Goal: Task Accomplishment & Management: Manage account settings

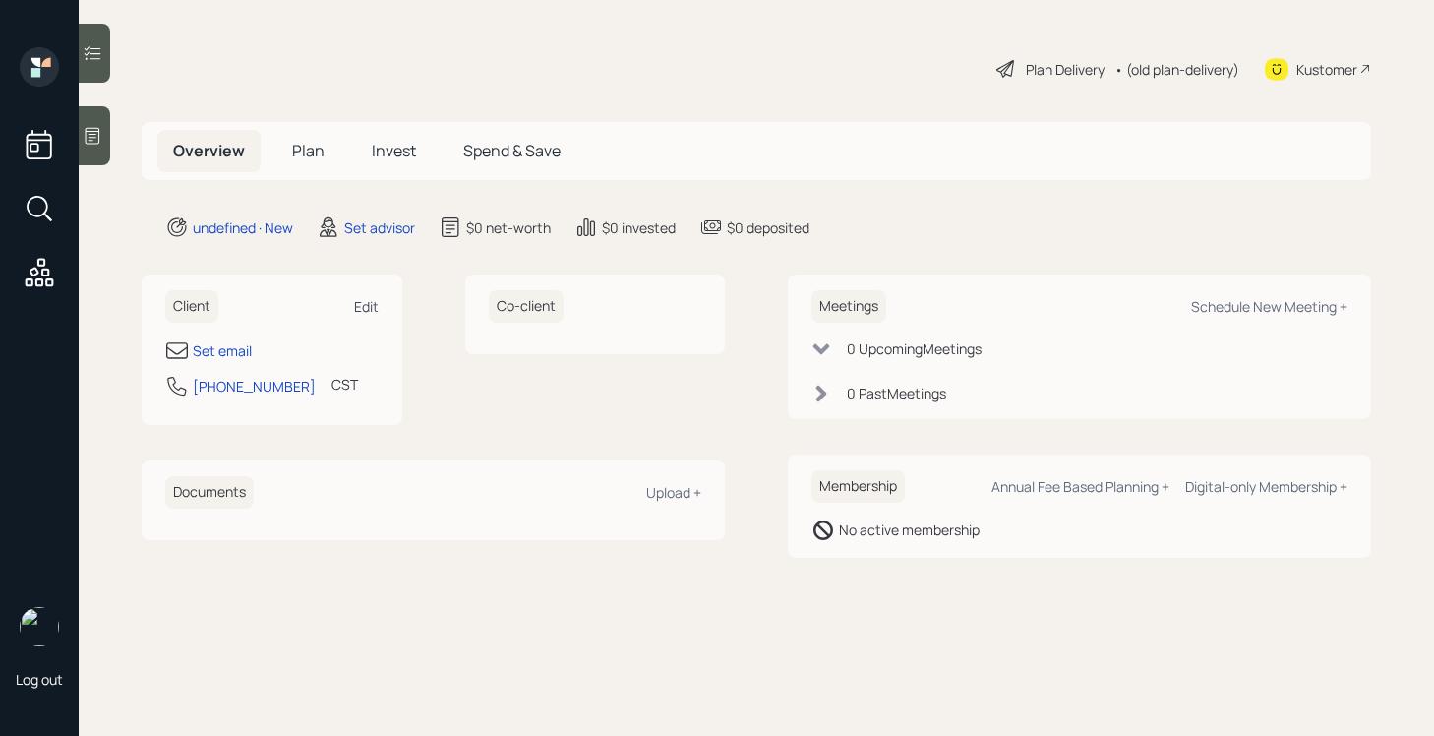
click at [368, 302] on div "Edit" at bounding box center [366, 306] width 25 height 19
select select "America/[GEOGRAPHIC_DATA]"
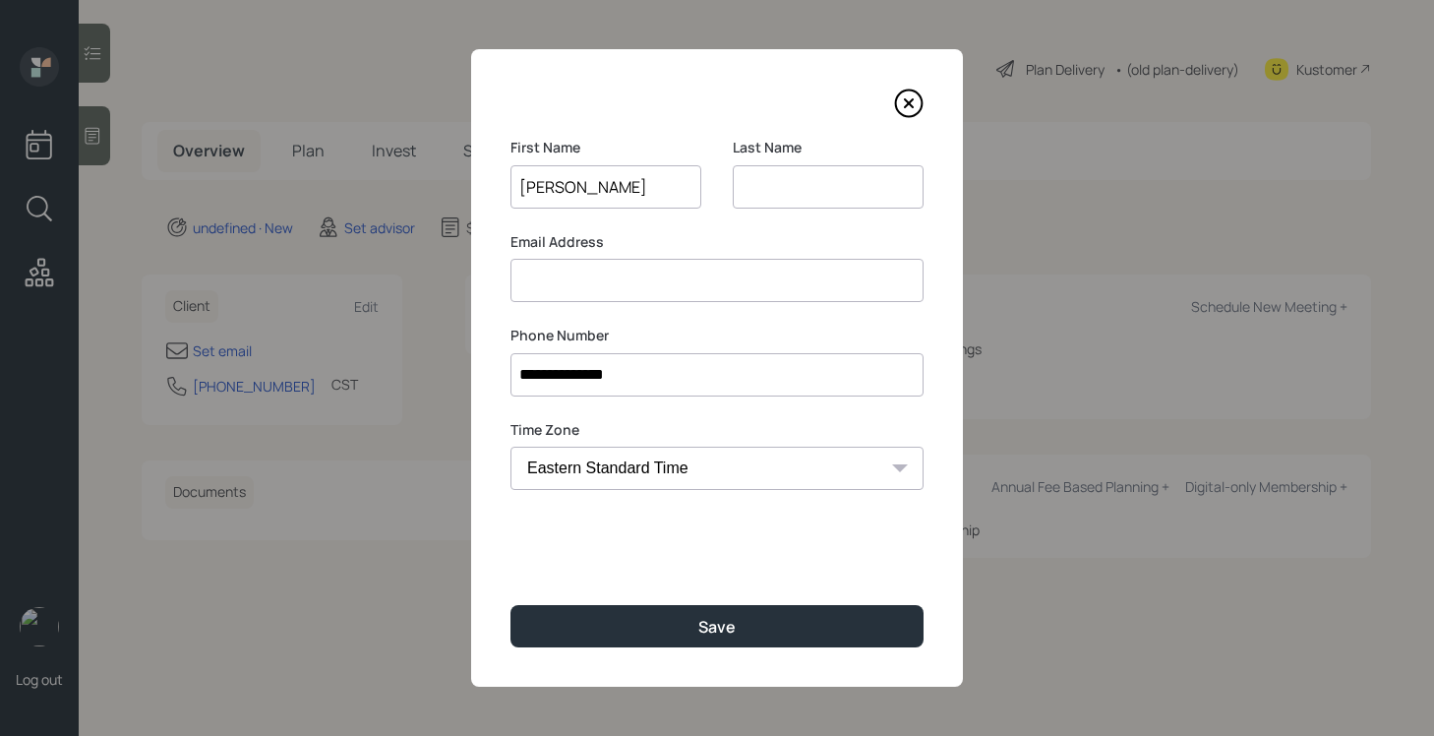
type input "[PERSON_NAME]"
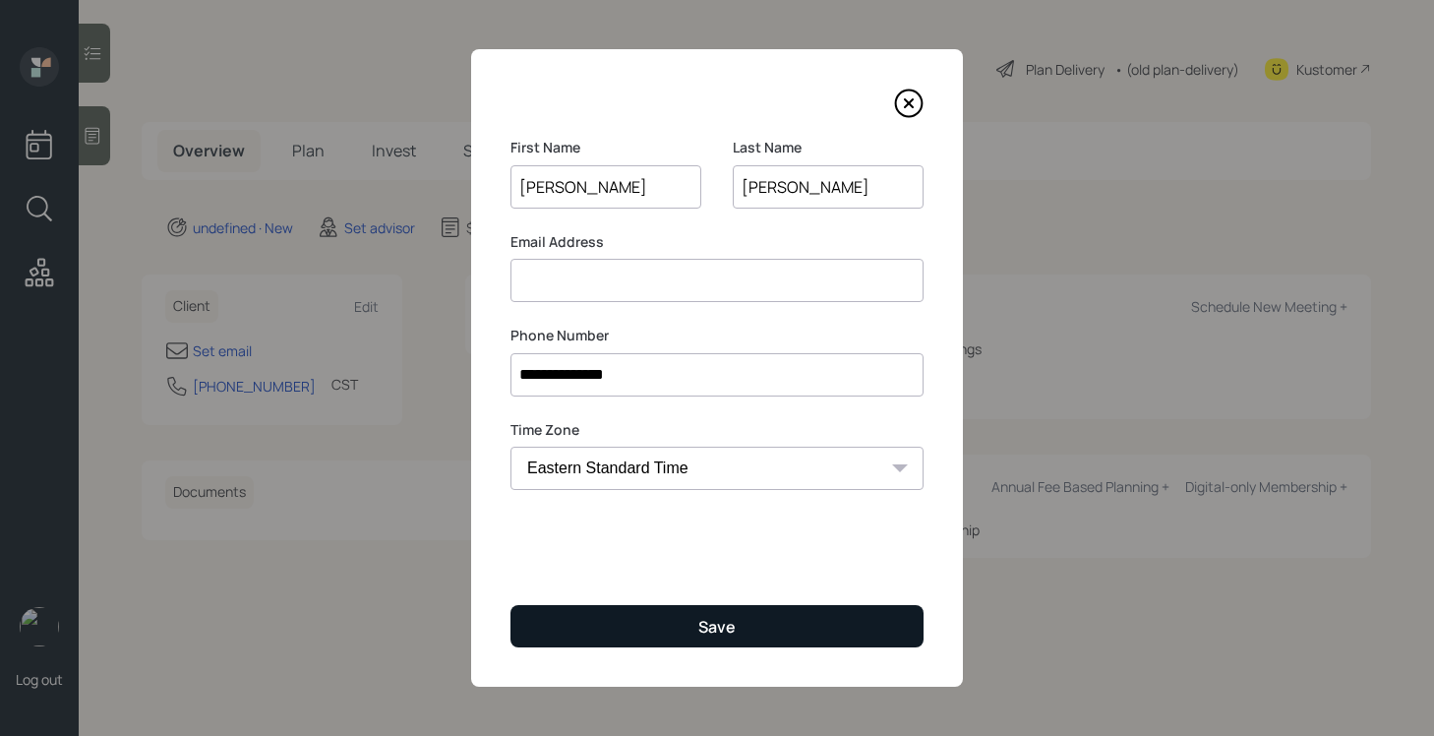
type input "[PERSON_NAME]"
click at [701, 611] on button "Save" at bounding box center [716, 626] width 413 height 42
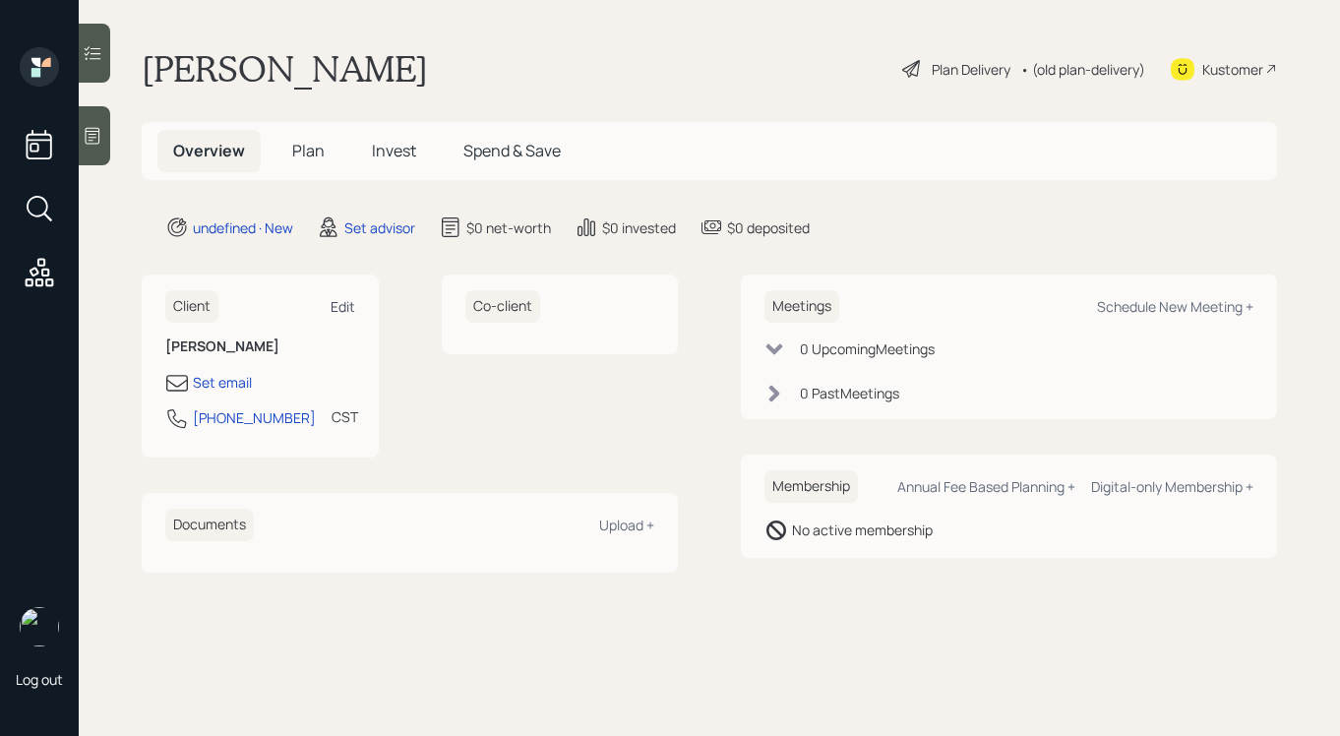
click at [343, 304] on div "Edit" at bounding box center [342, 306] width 25 height 19
select select "America/[GEOGRAPHIC_DATA]"
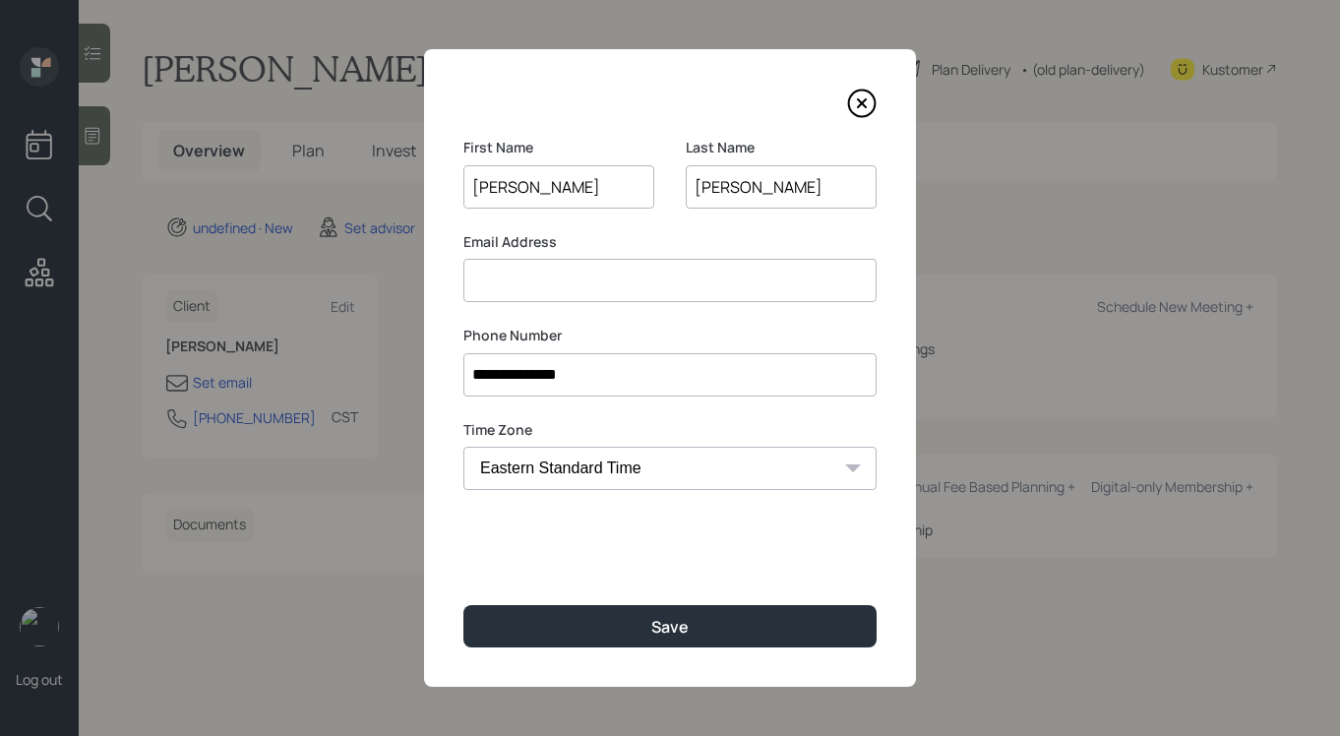
click at [550, 292] on input at bounding box center [669, 280] width 413 height 43
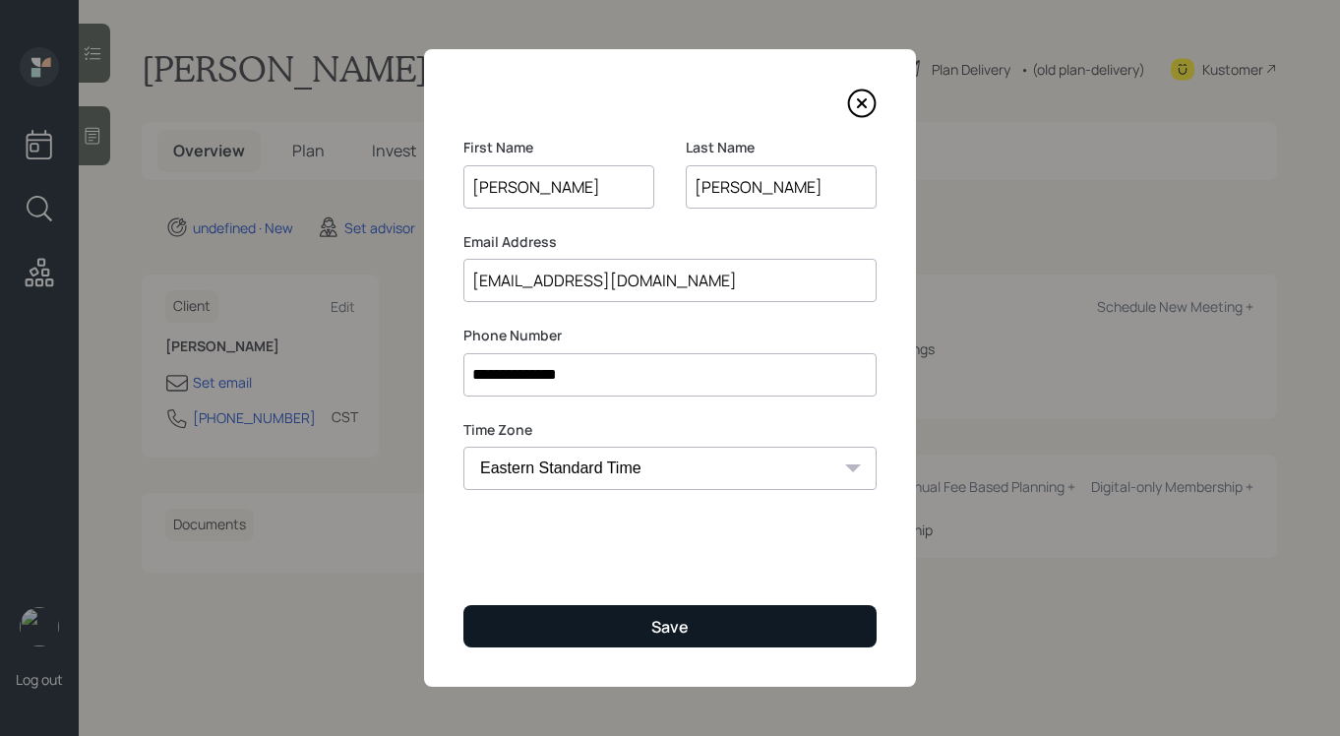
type input "[EMAIL_ADDRESS][DOMAIN_NAME]"
click at [693, 621] on button "Save" at bounding box center [669, 626] width 413 height 42
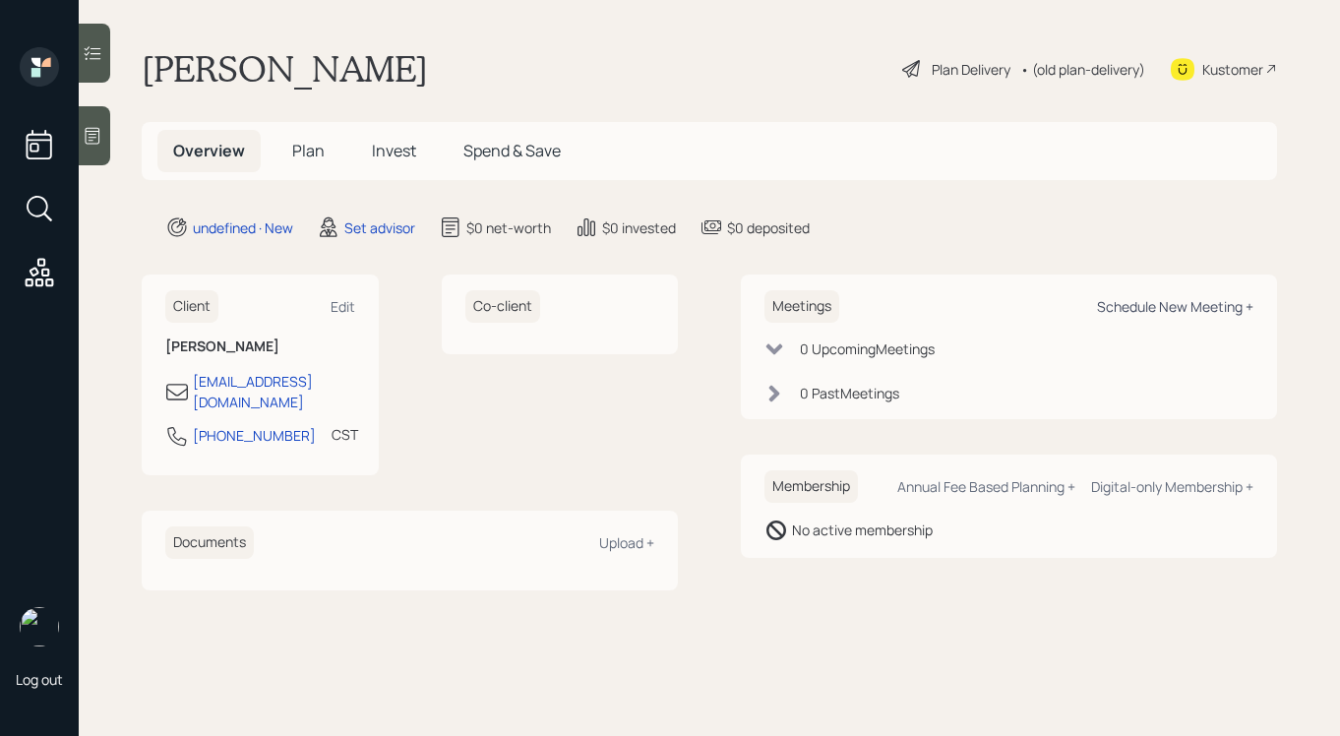
click at [1194, 306] on div "Schedule New Meeting +" at bounding box center [1175, 306] width 156 height 19
select select "round-[PERSON_NAME]"
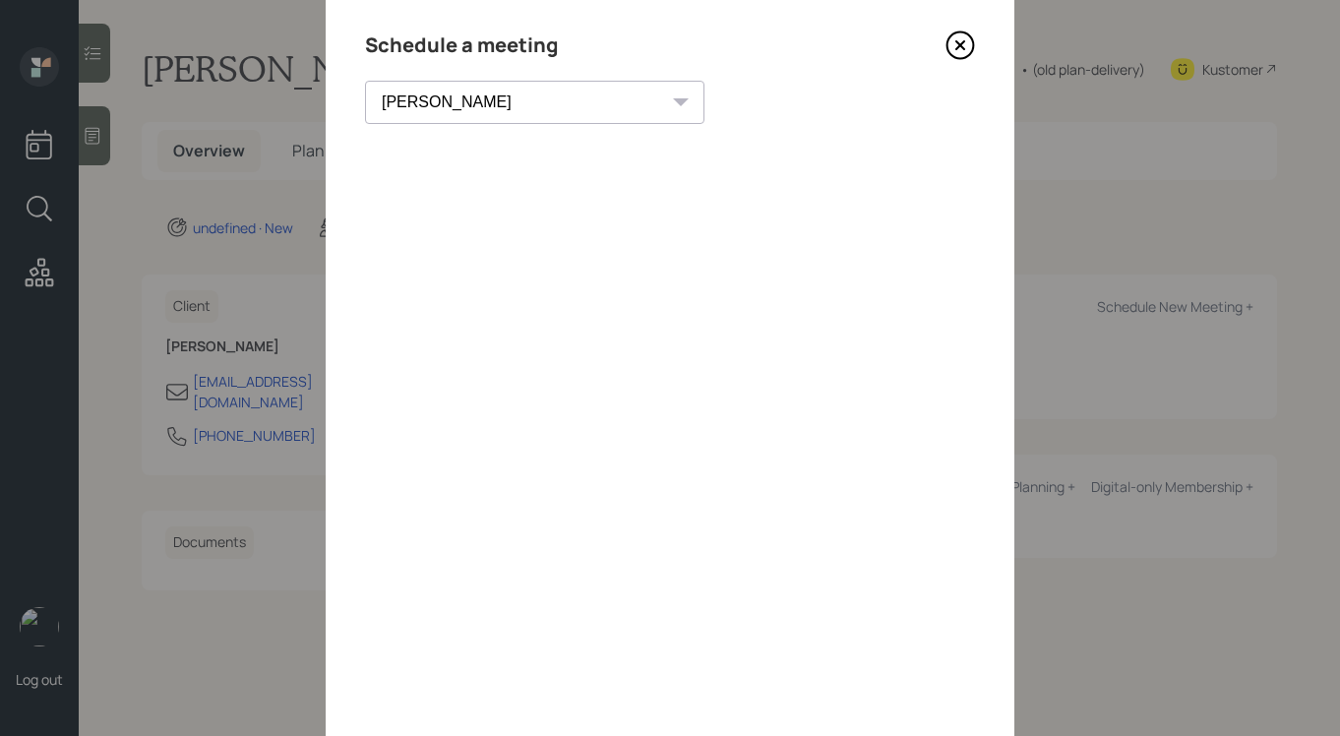
scroll to position [39, 0]
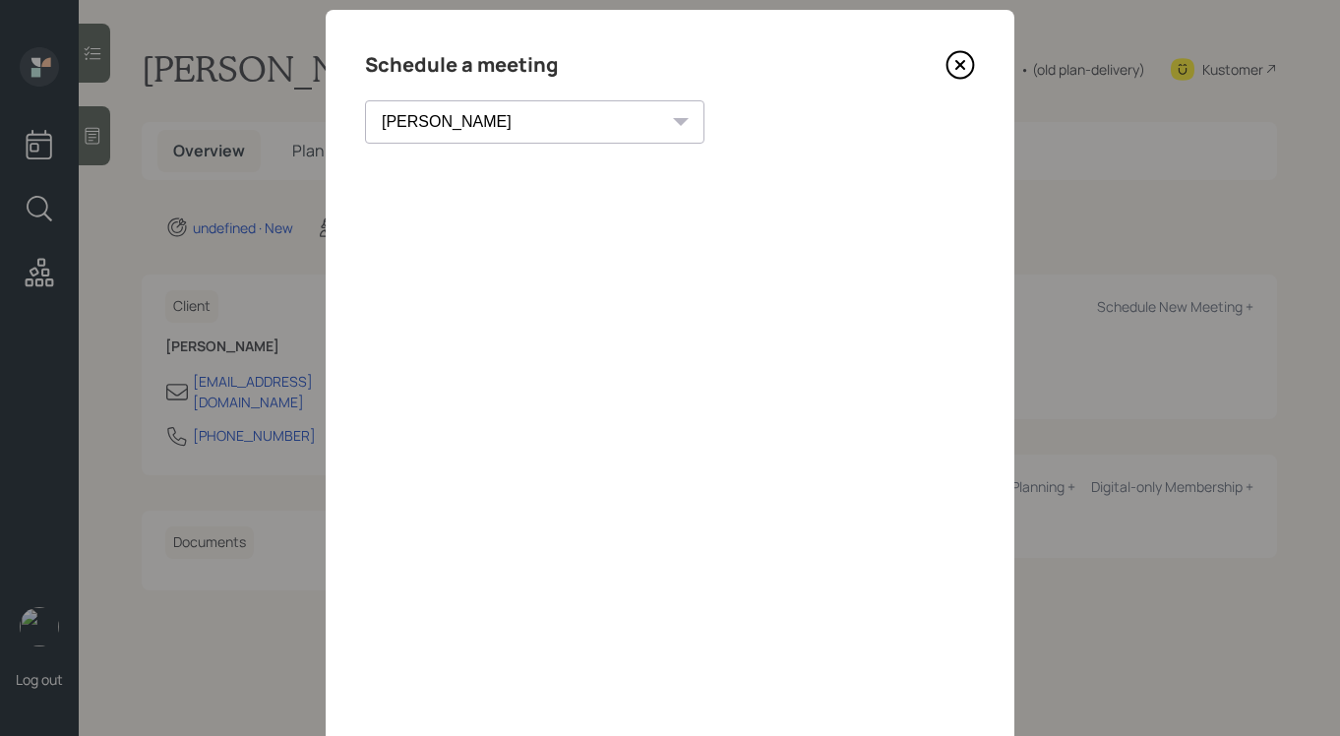
click at [952, 68] on icon at bounding box center [960, 65] width 30 height 30
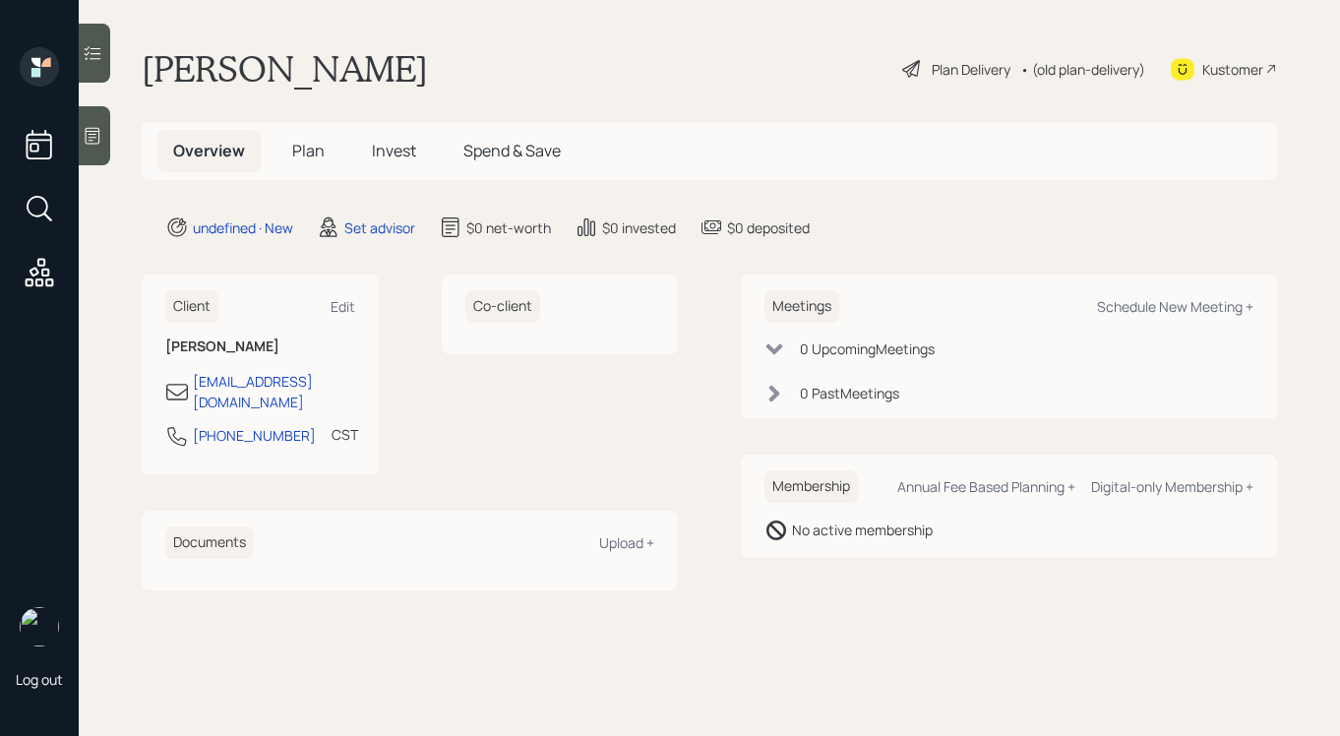
click at [99, 137] on icon at bounding box center [93, 136] width 15 height 17
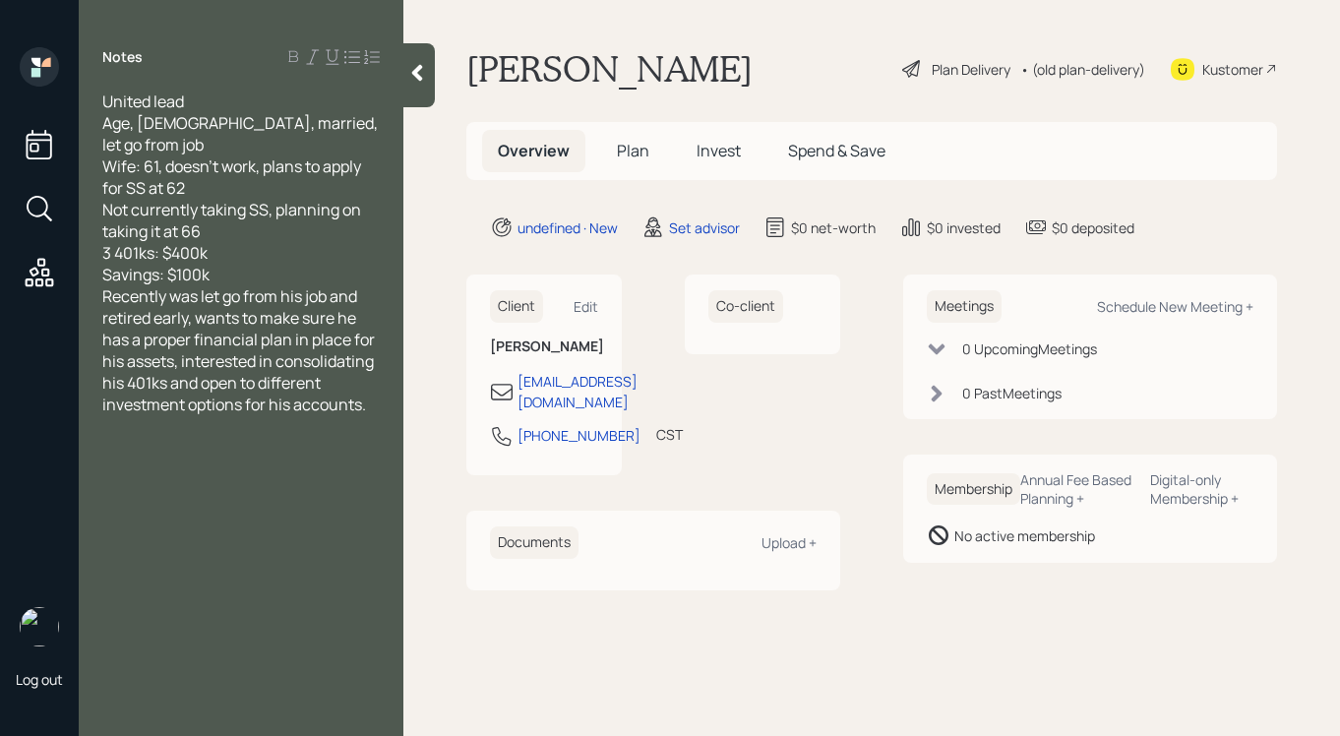
click at [239, 264] on div "Savings: $100k" at bounding box center [240, 275] width 277 height 22
click at [416, 78] on icon at bounding box center [417, 73] width 20 height 20
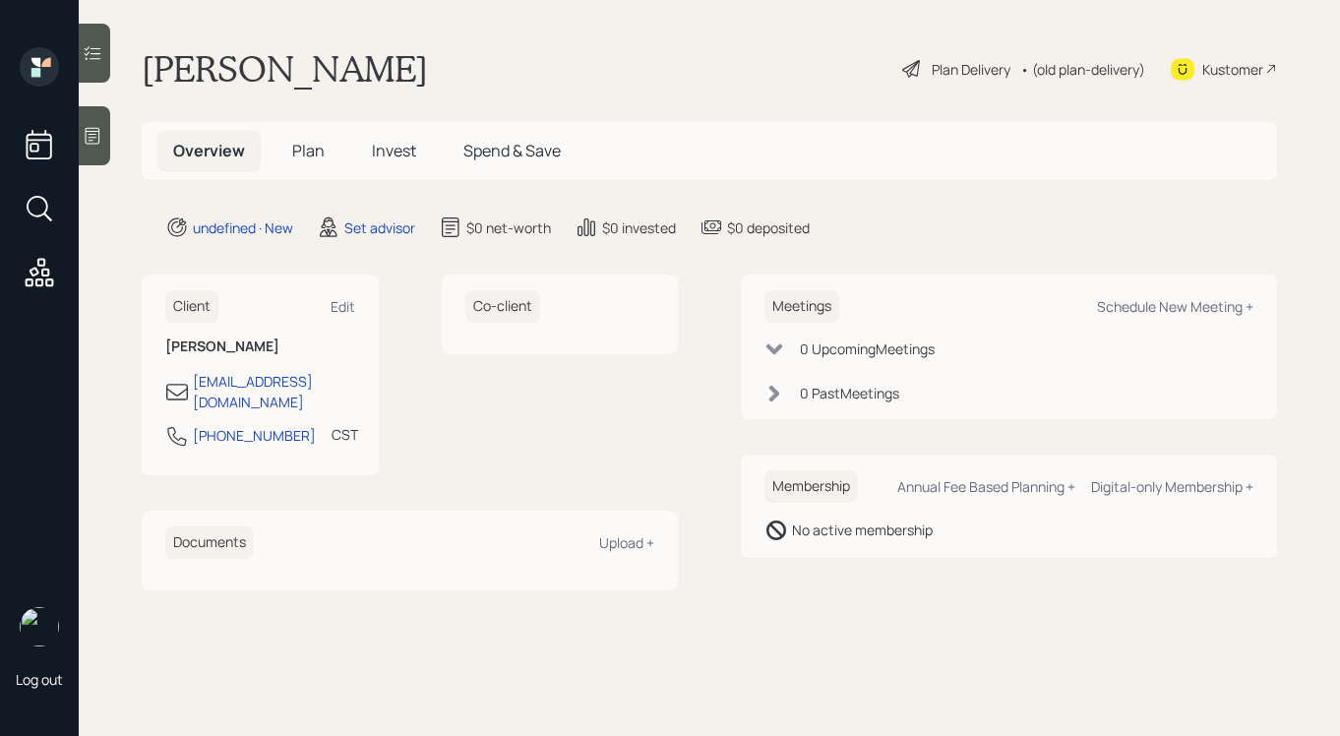
click at [97, 112] on div at bounding box center [94, 135] width 31 height 59
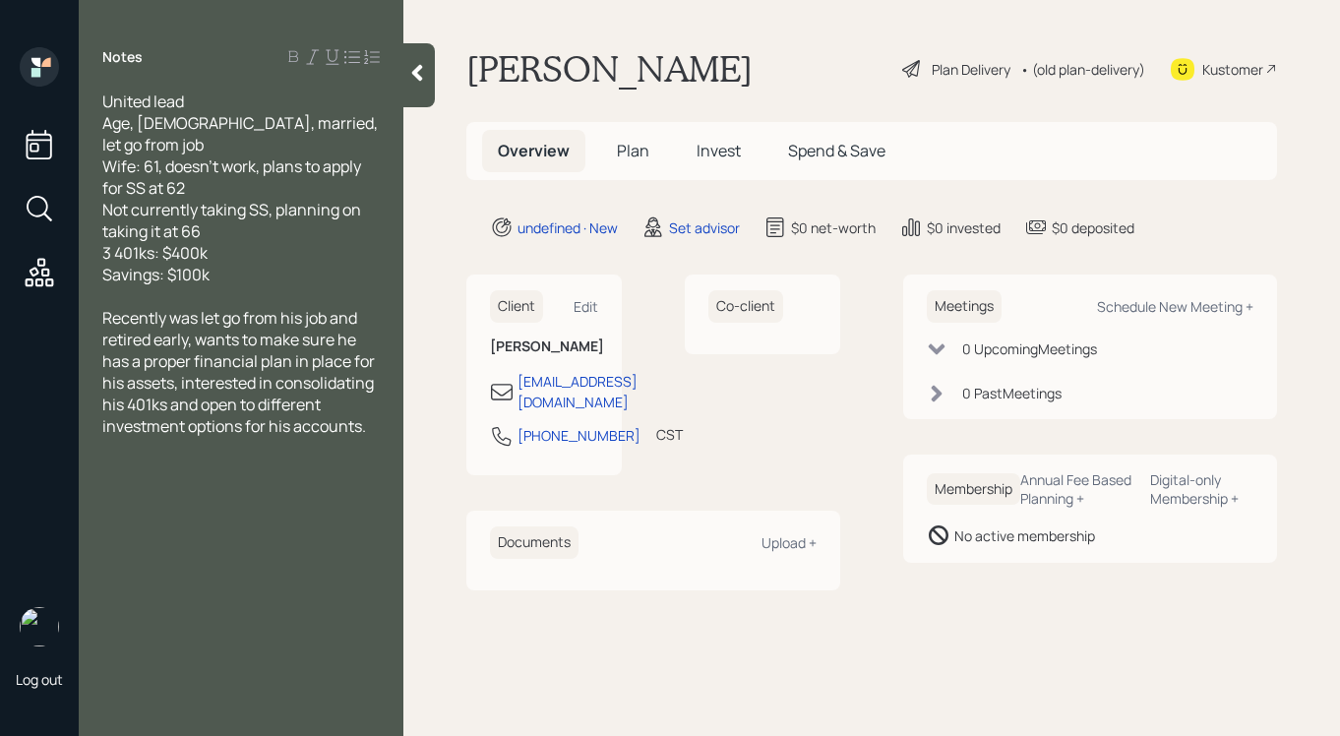
click at [422, 69] on icon at bounding box center [417, 73] width 20 height 20
